Goal: Information Seeking & Learning: Learn about a topic

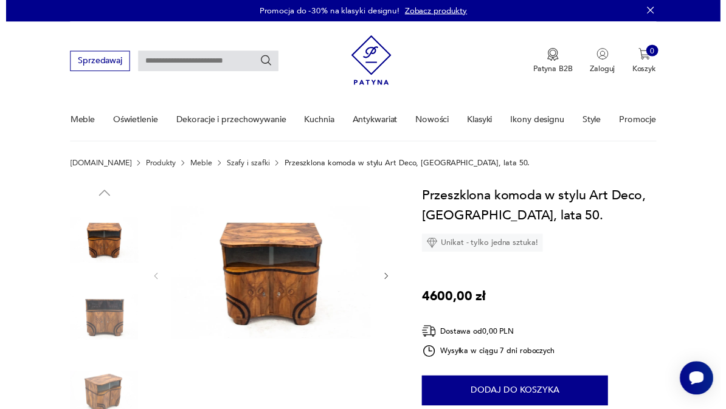
scroll to position [5, 0]
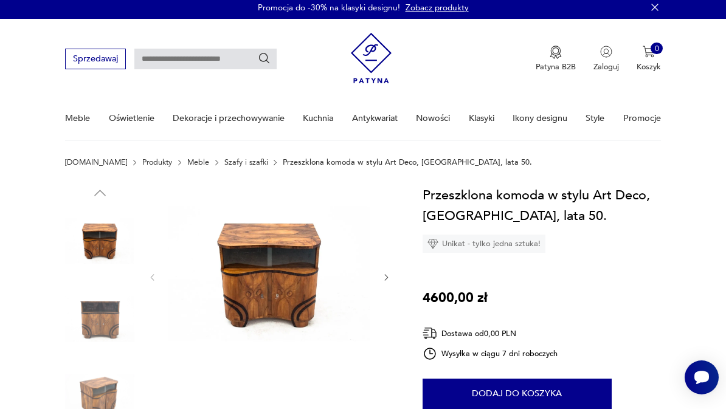
click at [284, 304] on img at bounding box center [269, 276] width 203 height 183
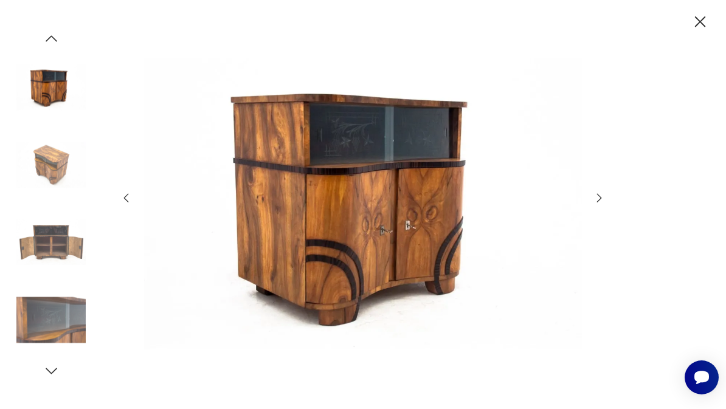
click at [701, 26] on icon "button" at bounding box center [700, 21] width 19 height 19
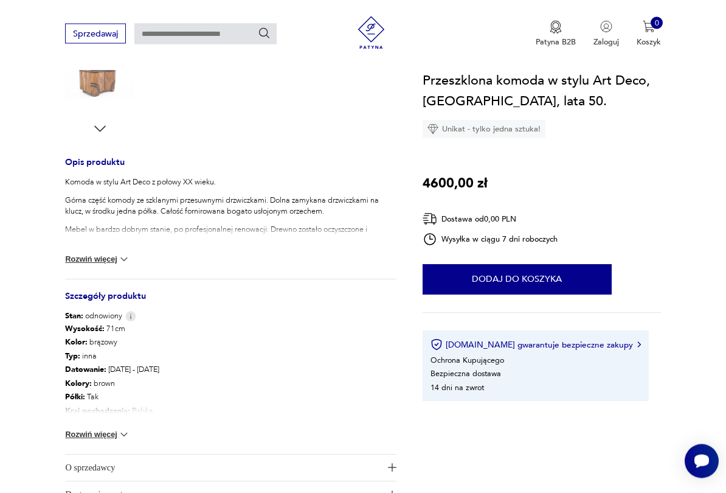
scroll to position [402, 0]
click at [122, 409] on img at bounding box center [124, 434] width 12 height 12
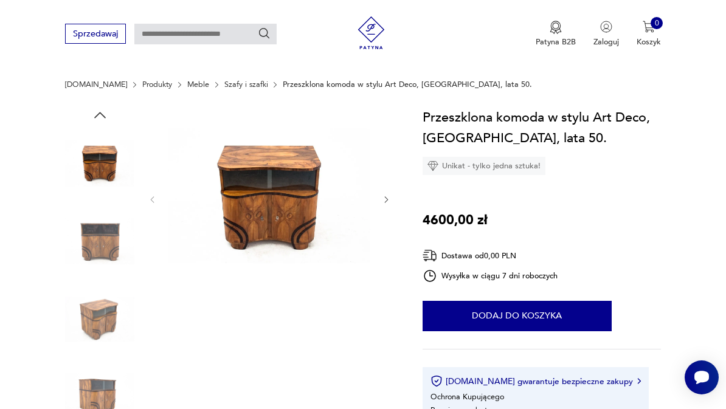
scroll to position [0, 0]
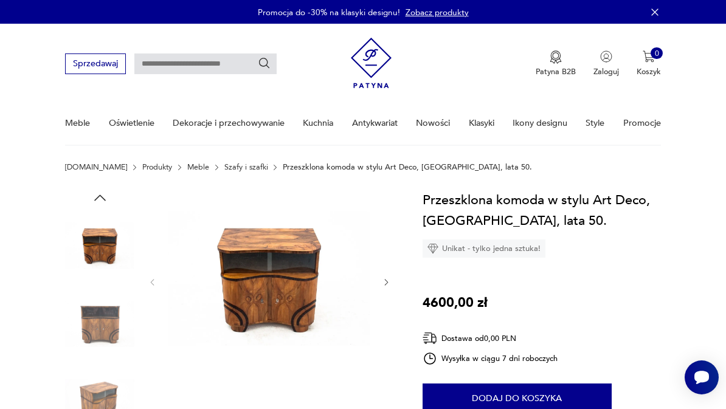
click at [226, 167] on link "Szafy i szafki" at bounding box center [246, 167] width 44 height 9
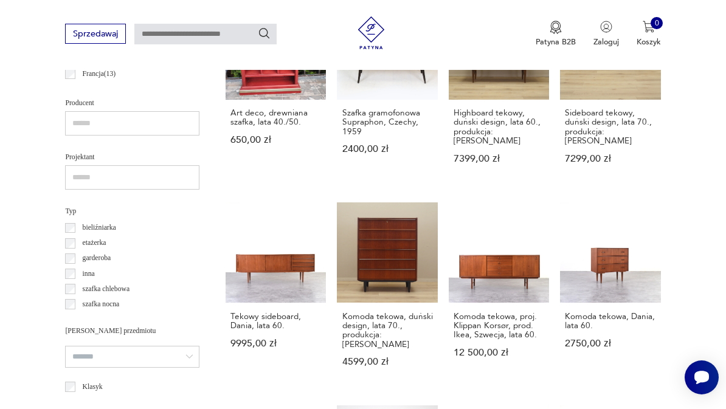
scroll to position [670, 0]
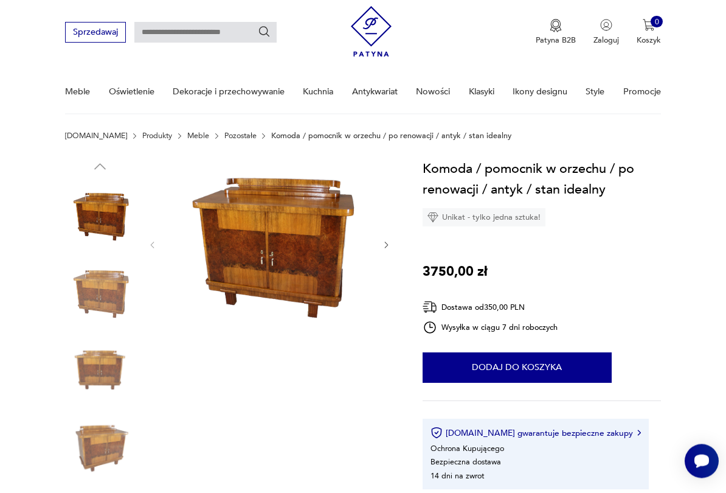
scroll to position [32, 0]
click at [590, 318] on div "Komoda / pomocnik w orzechu / po renowacji / antyk / stan idealny Unikat - tylk…" at bounding box center [542, 324] width 238 height 332
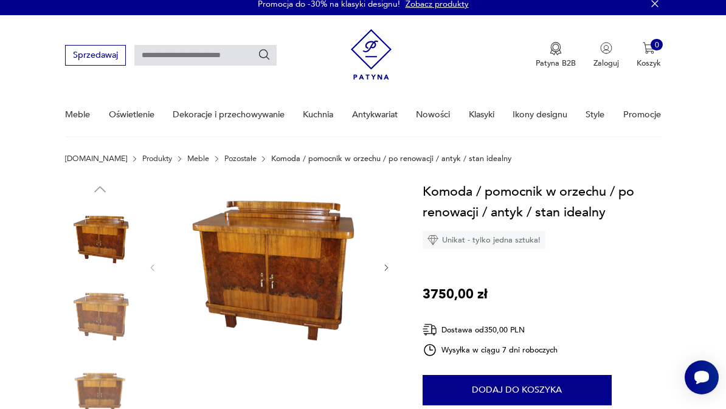
scroll to position [0, 0]
